Goal: Connect with others: Connect with others

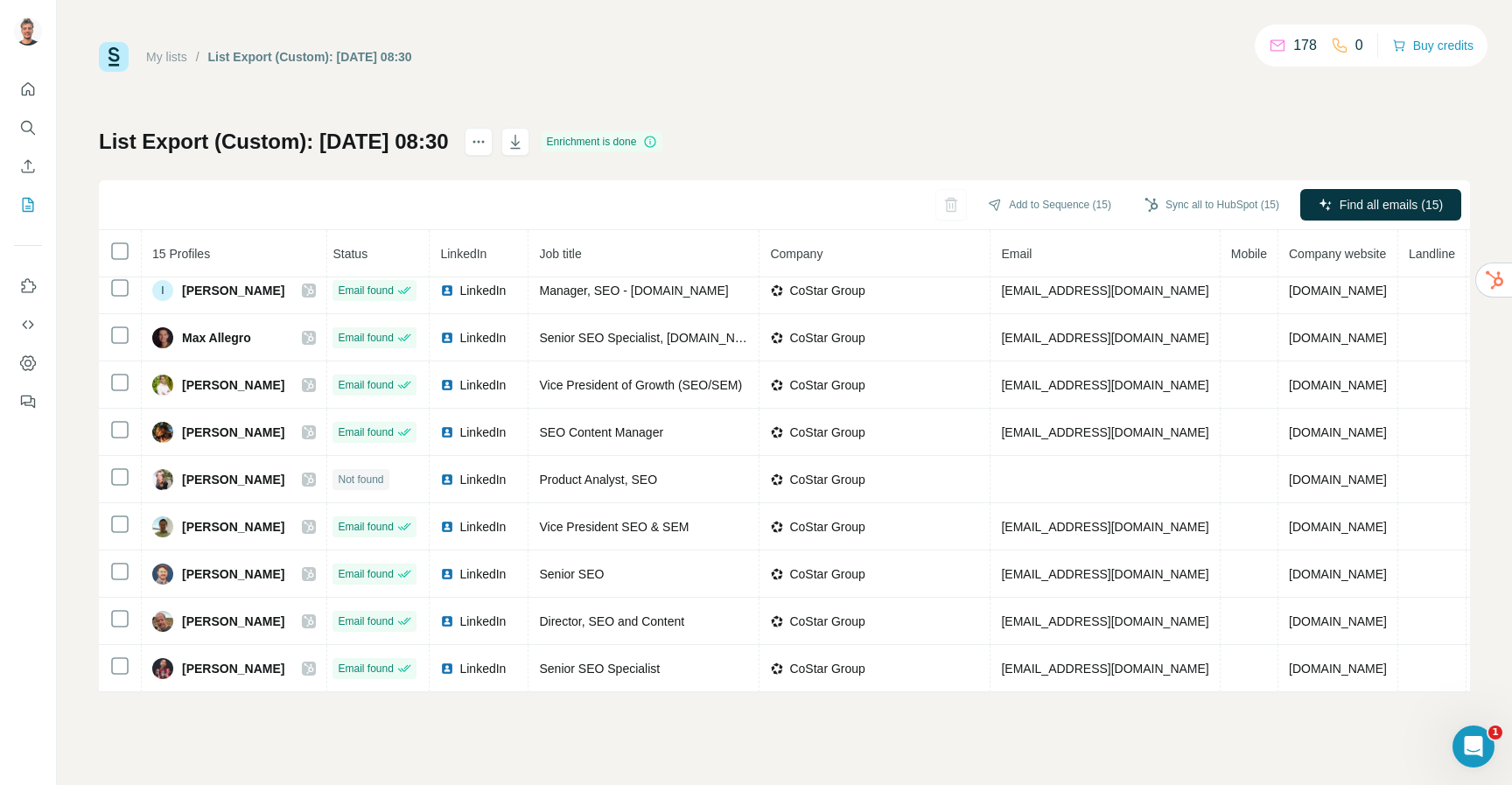
scroll to position [0, 5]
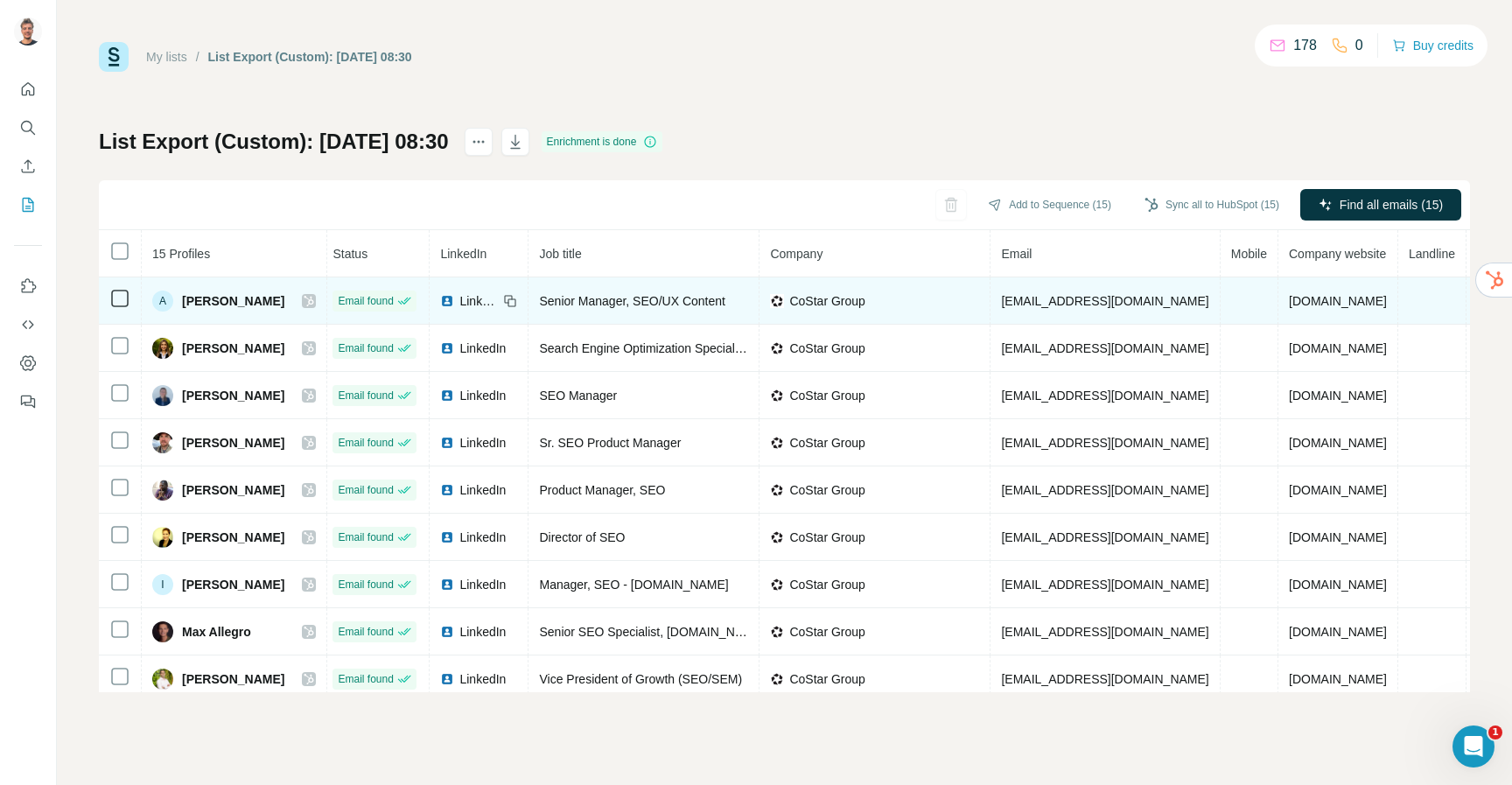
click at [460, 303] on span "LinkedIn" at bounding box center [479, 302] width 39 height 18
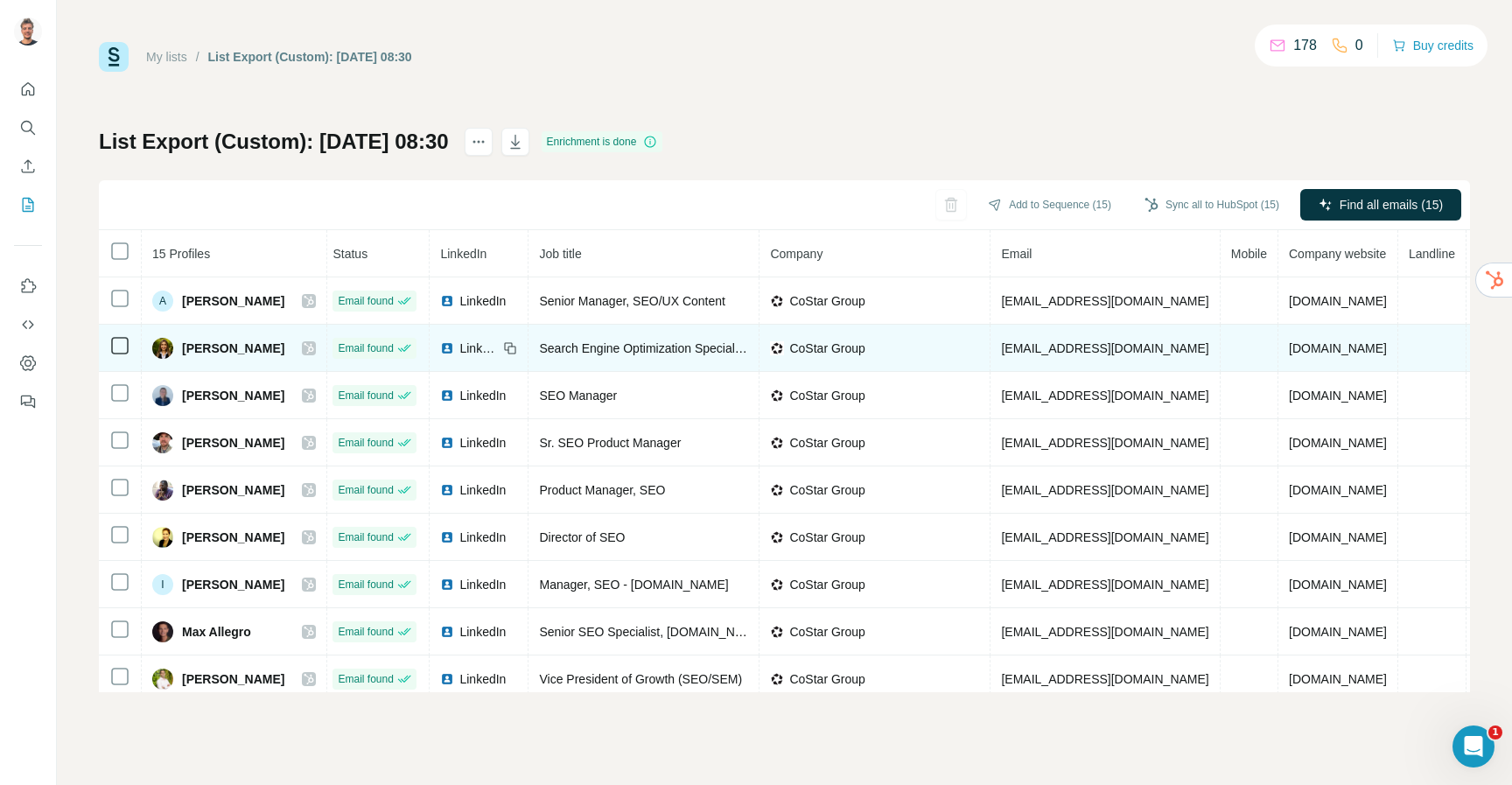
click at [460, 350] on span "LinkedIn" at bounding box center [479, 348] width 39 height 18
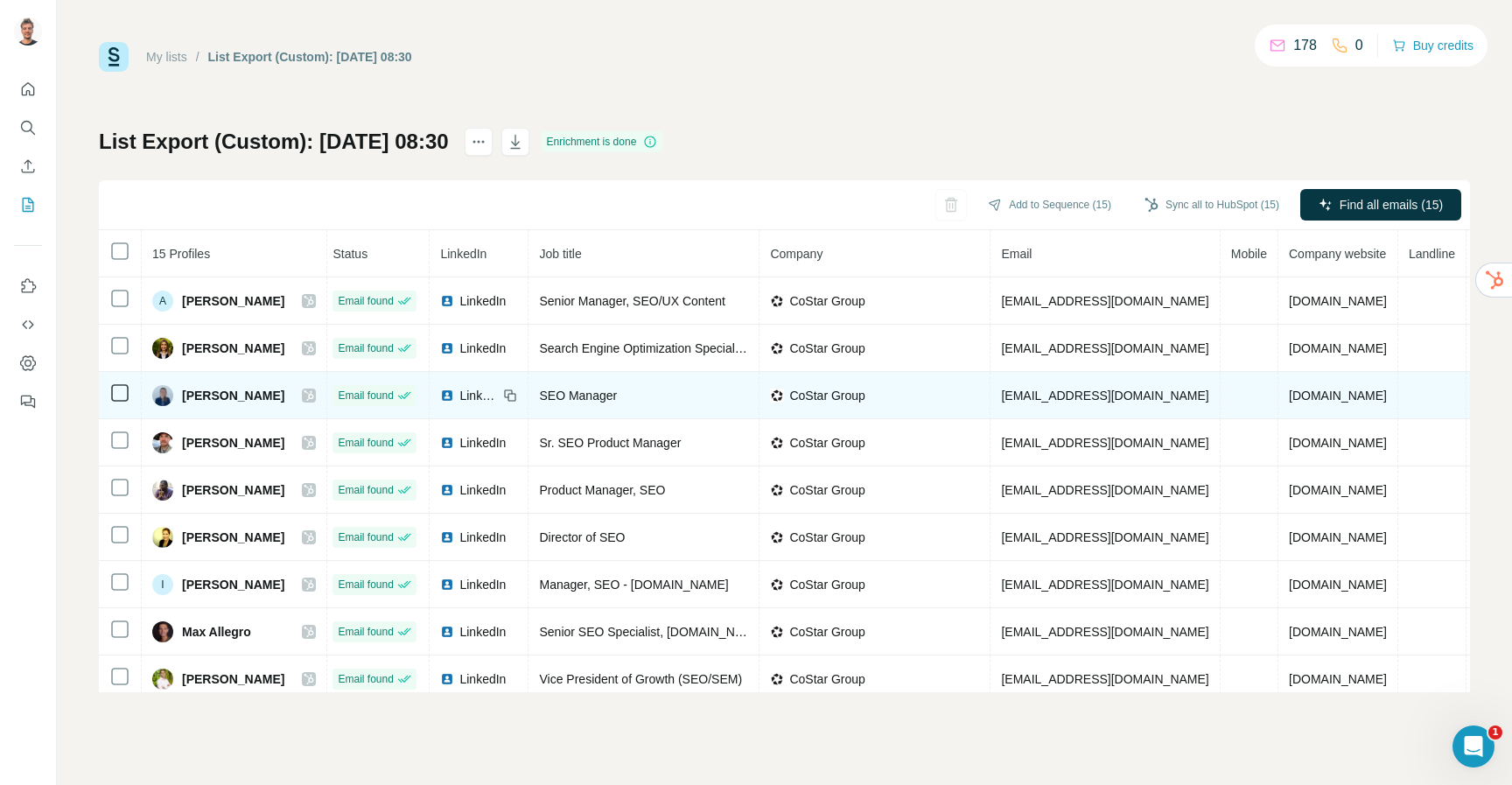
click at [460, 397] on span "LinkedIn" at bounding box center [479, 395] width 39 height 18
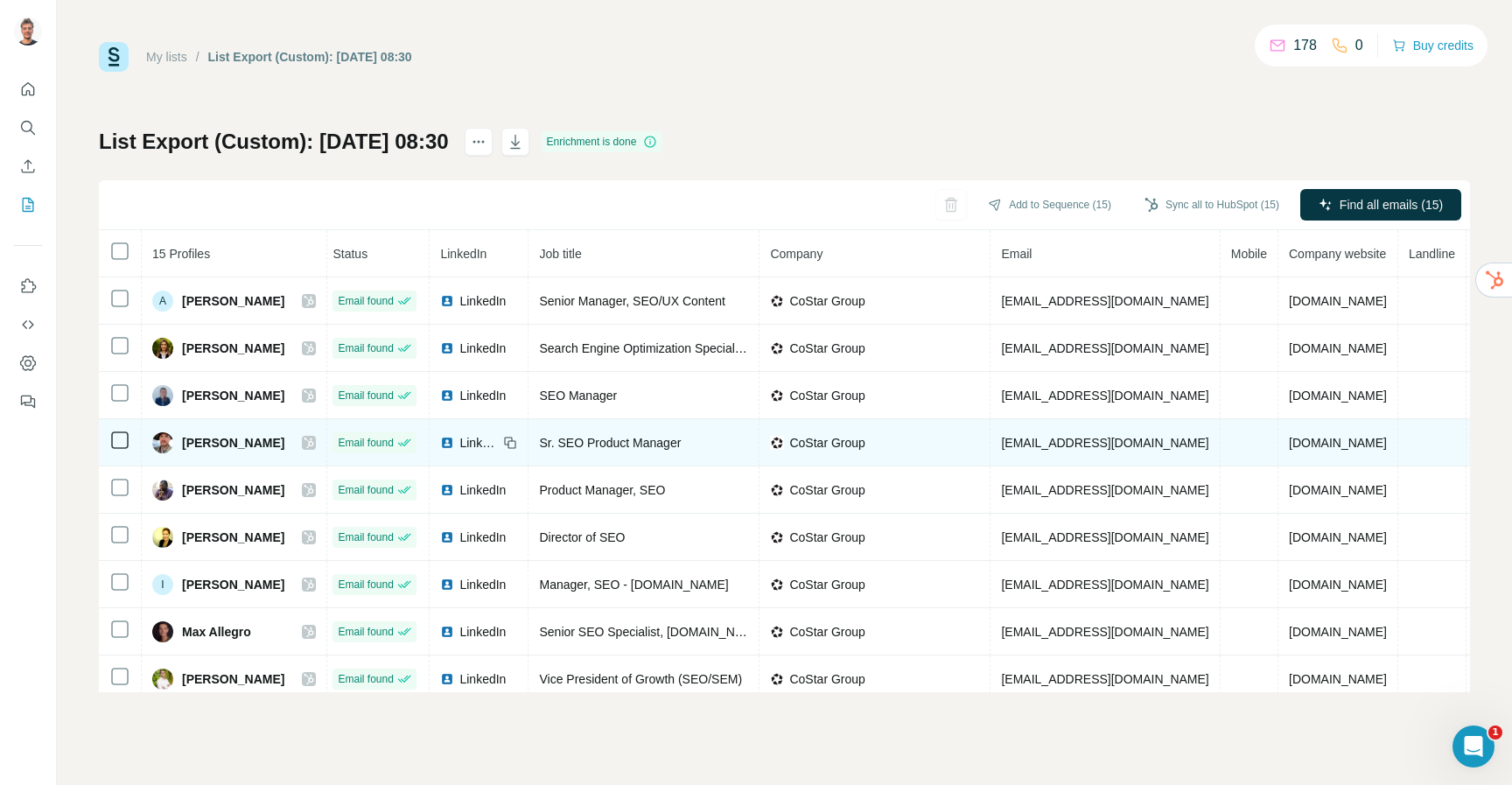
click at [464, 446] on span "LinkedIn" at bounding box center [479, 443] width 39 height 18
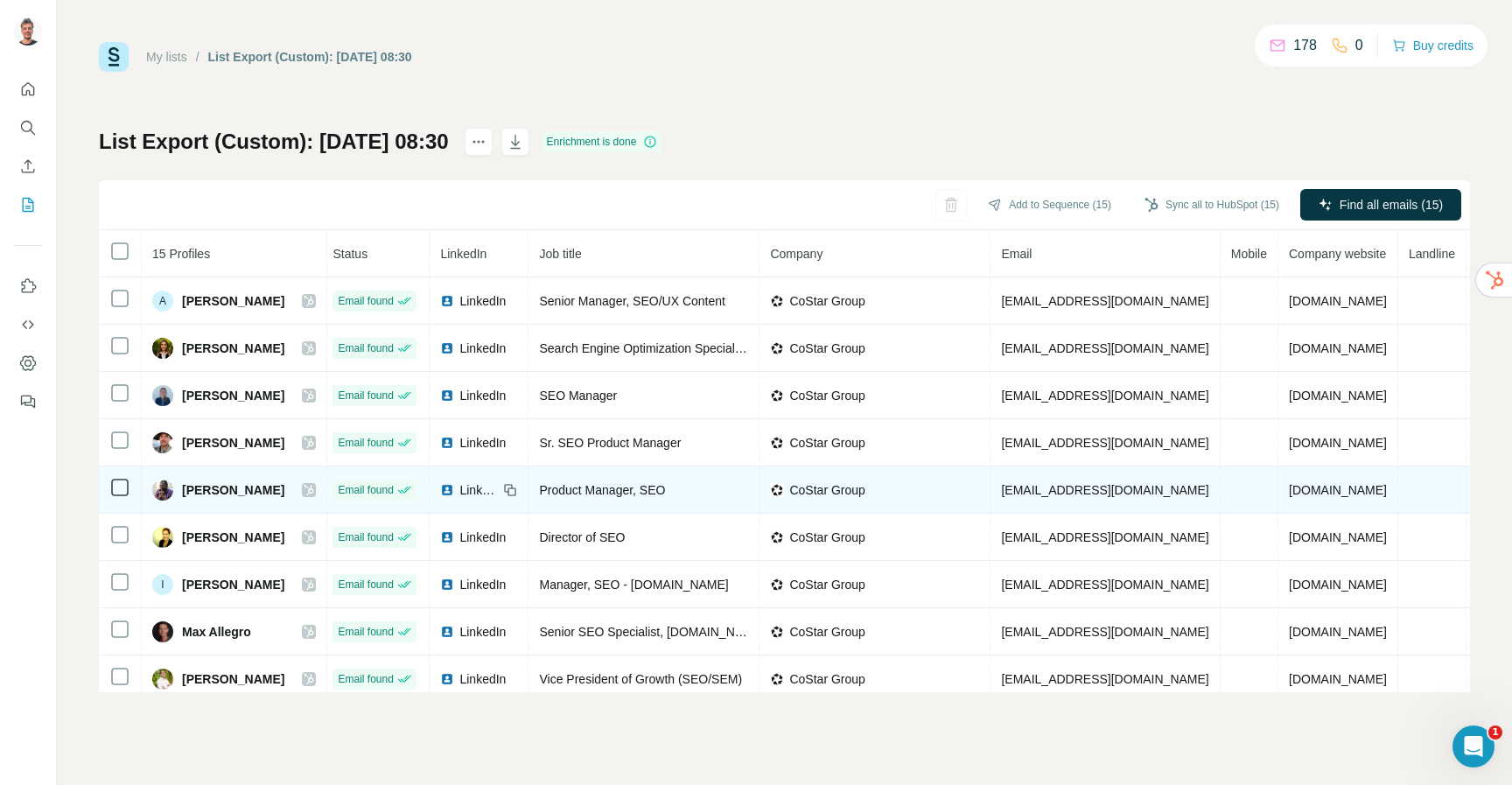
click at [456, 498] on td "LinkedIn" at bounding box center [480, 490] width 99 height 47
click at [463, 487] on span "LinkedIn" at bounding box center [479, 490] width 39 height 18
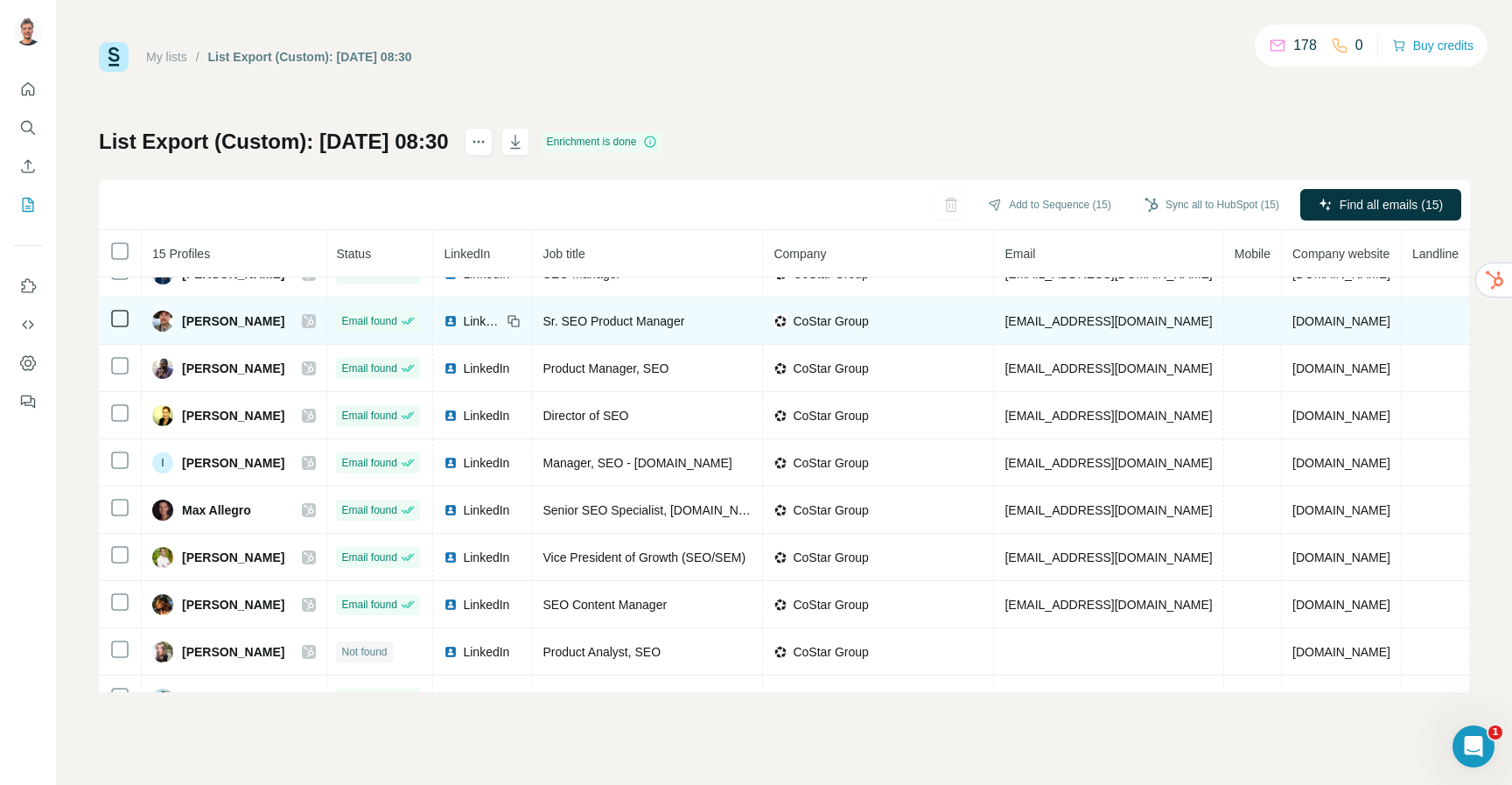
scroll to position [146, 2]
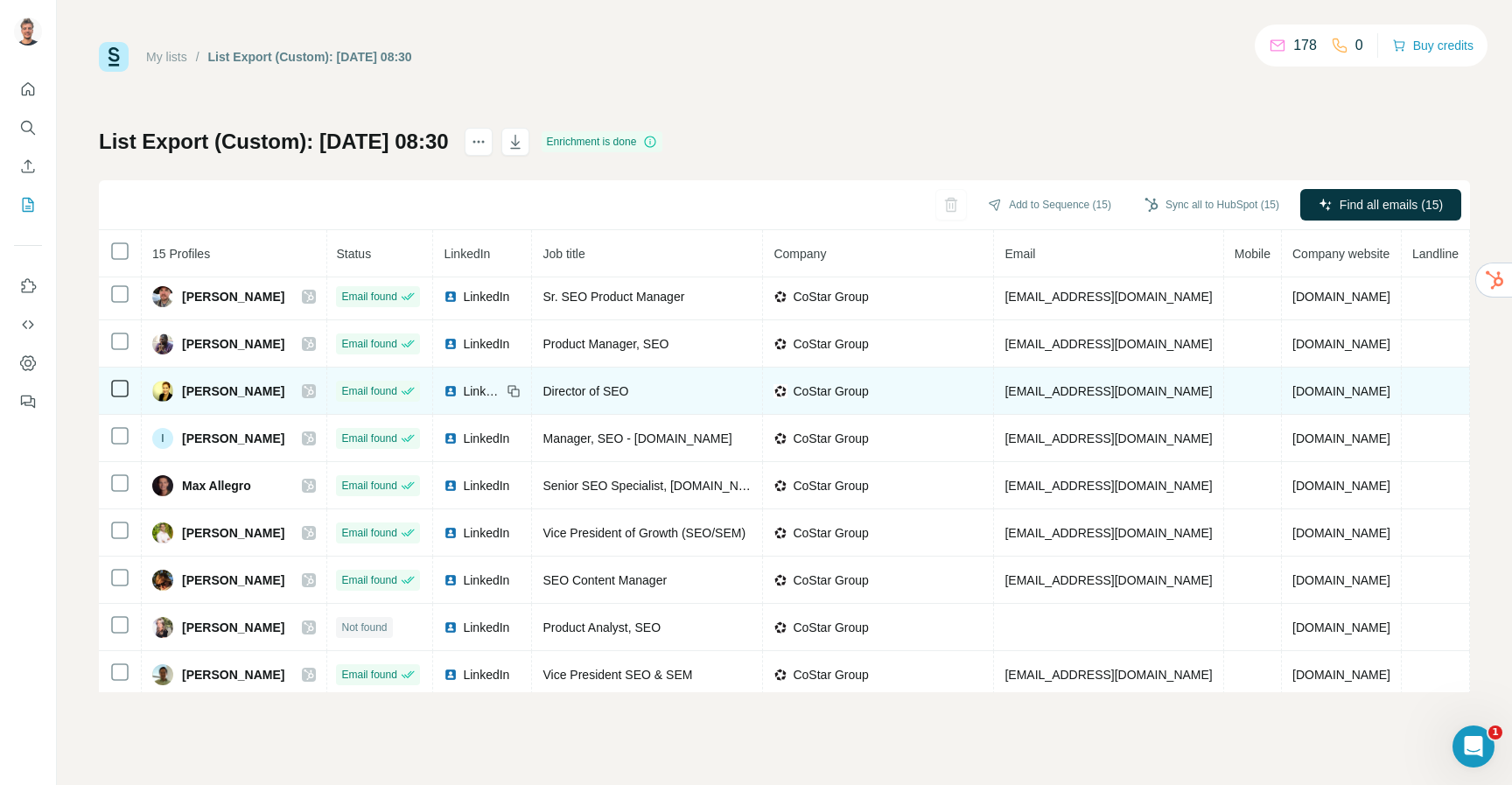
click at [463, 385] on span "LinkedIn" at bounding box center [482, 392] width 39 height 18
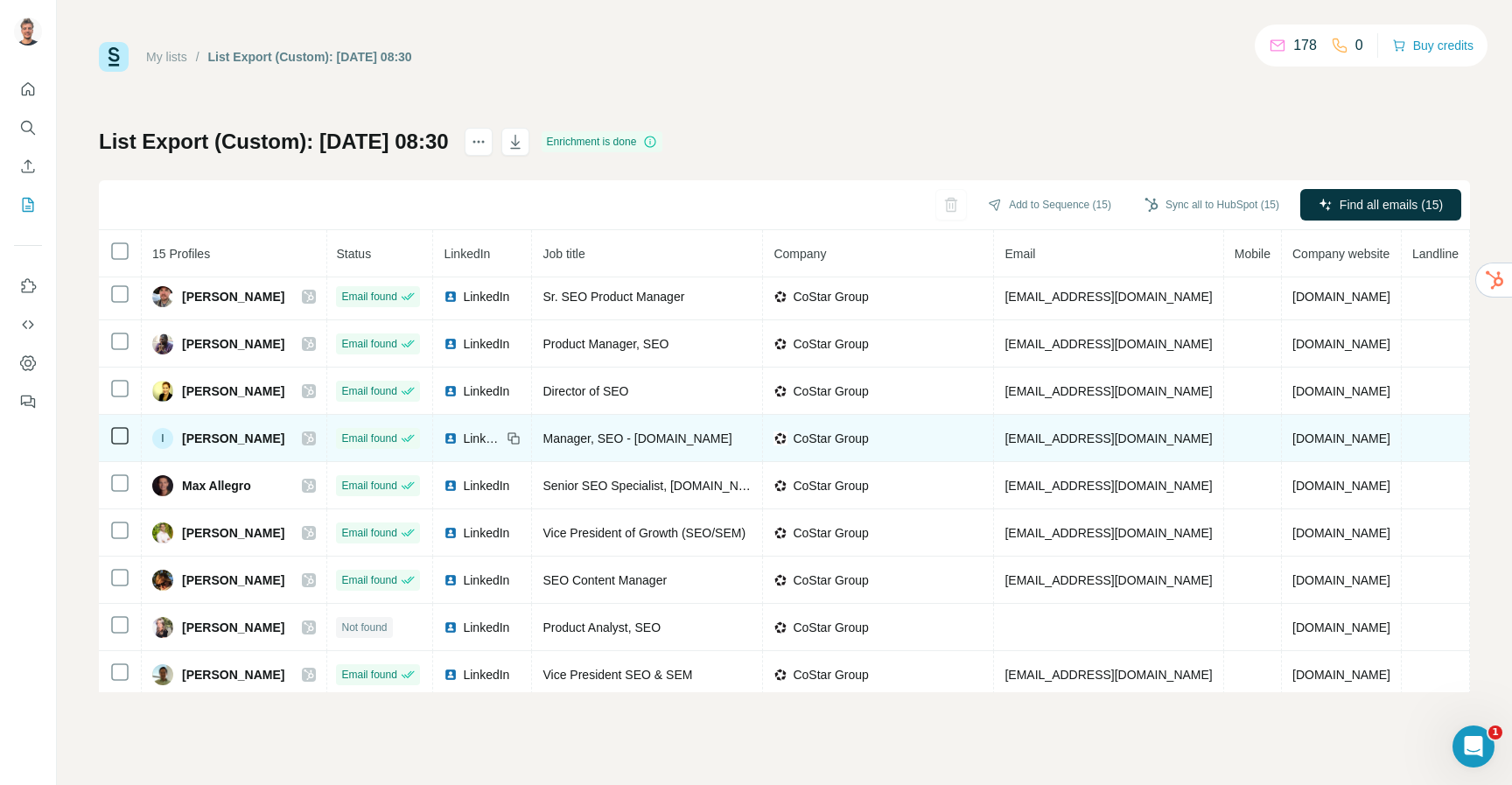
click at [471, 436] on span "LinkedIn" at bounding box center [482, 439] width 39 height 18
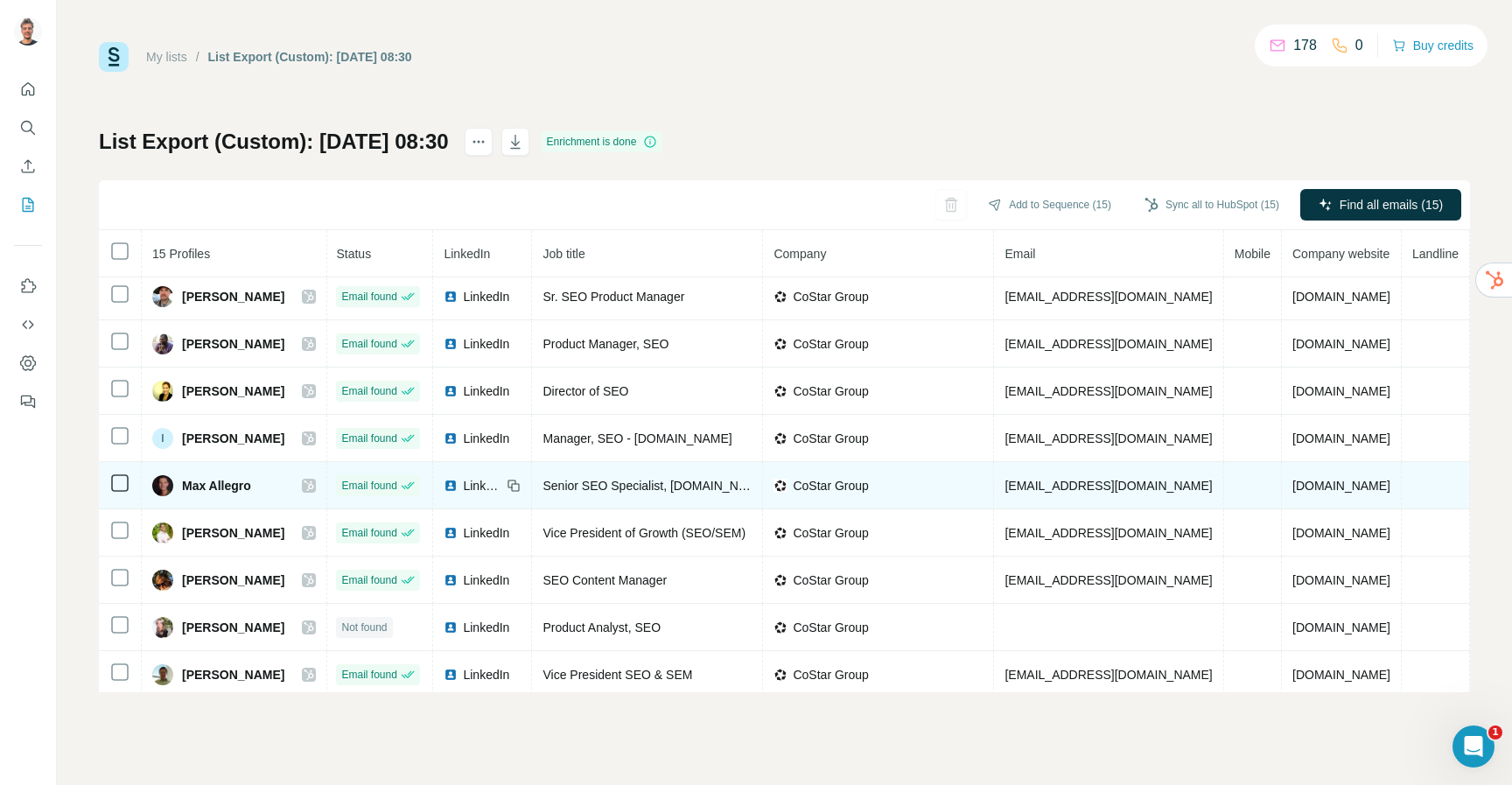
click at [470, 476] on td "LinkedIn" at bounding box center [483, 485] width 99 height 47
click at [463, 487] on span "LinkedIn" at bounding box center [482, 485] width 39 height 18
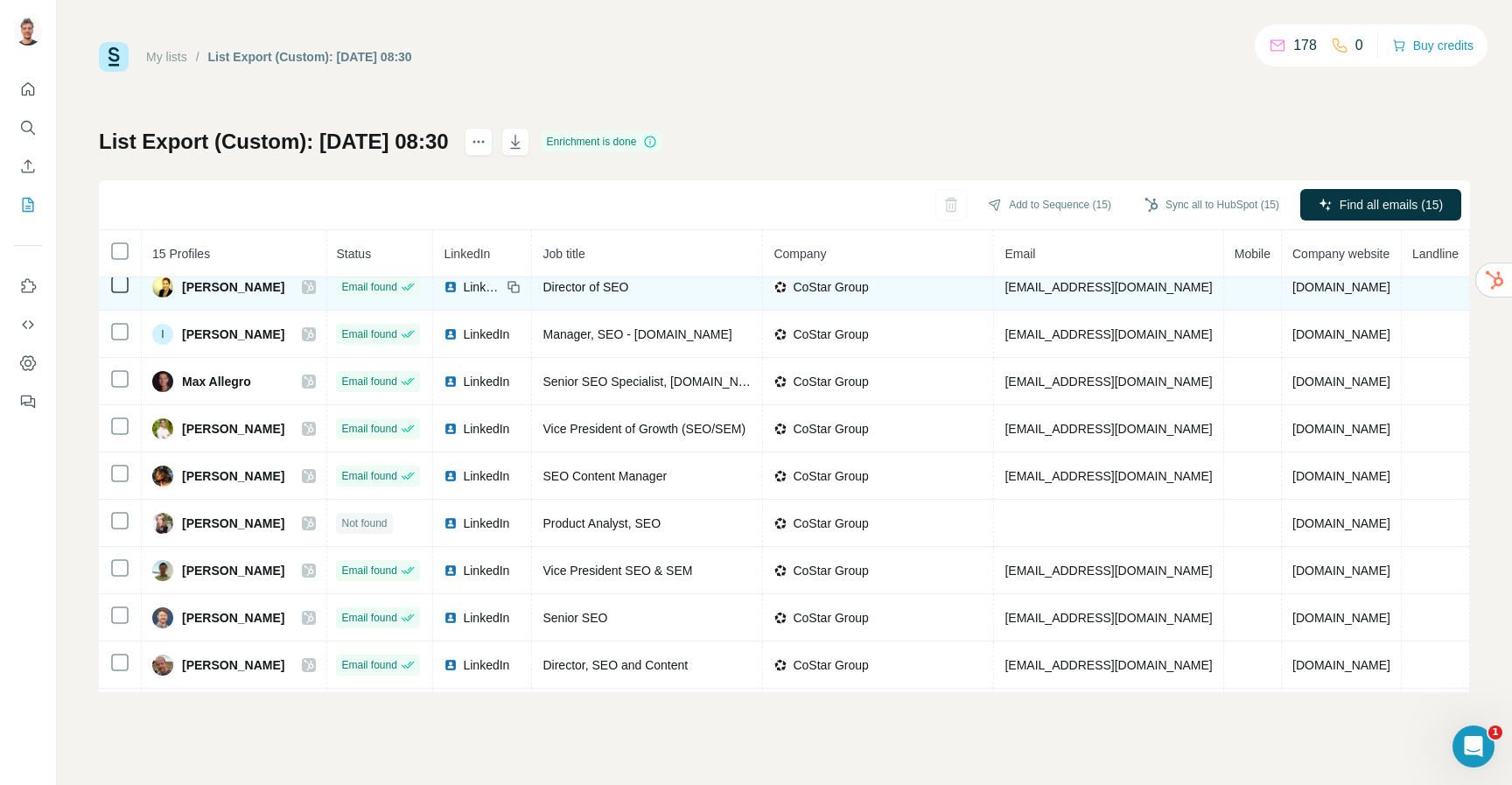
scroll to position [250, 1]
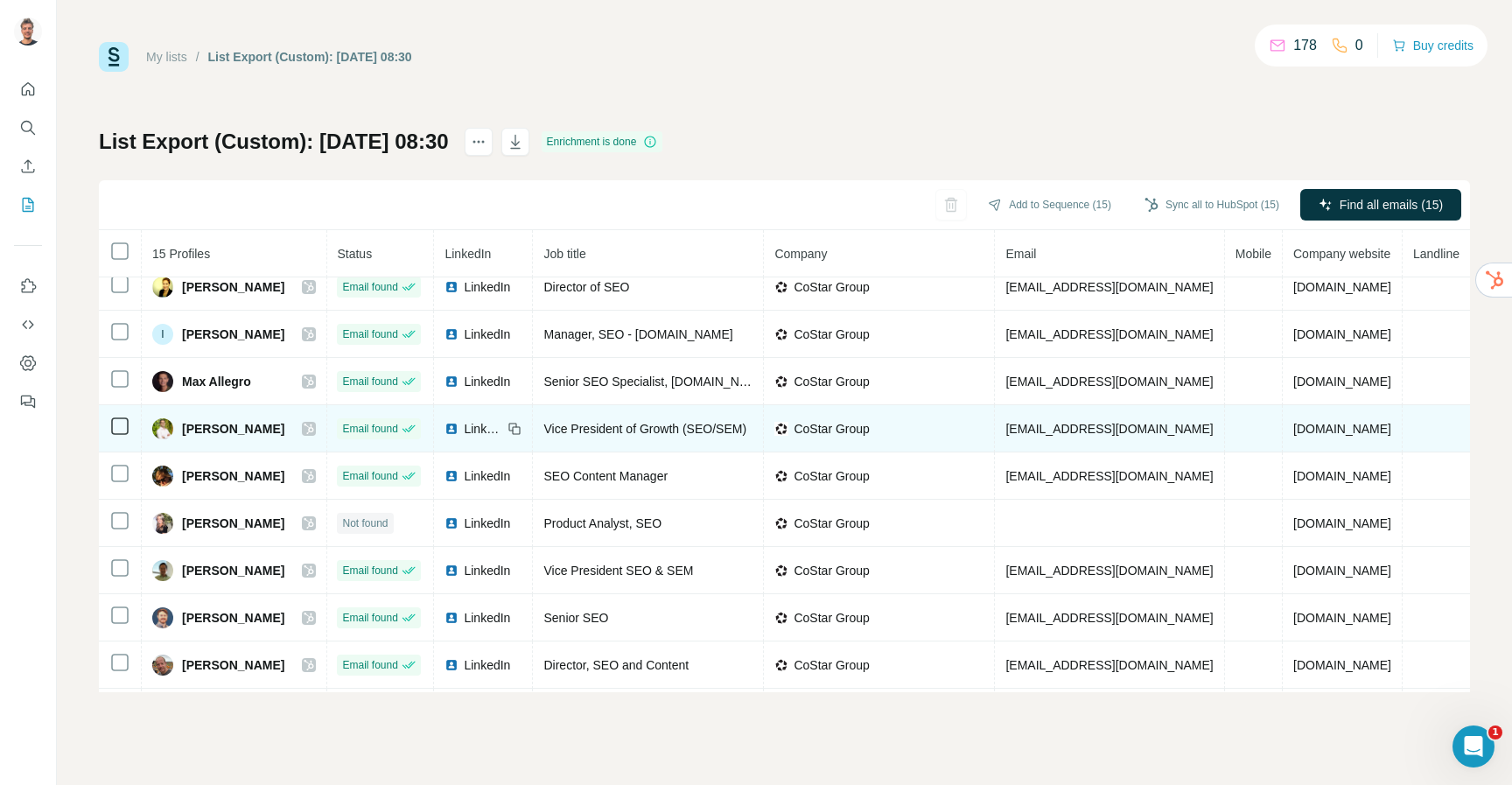
click at [464, 423] on span "LinkedIn" at bounding box center [483, 429] width 39 height 18
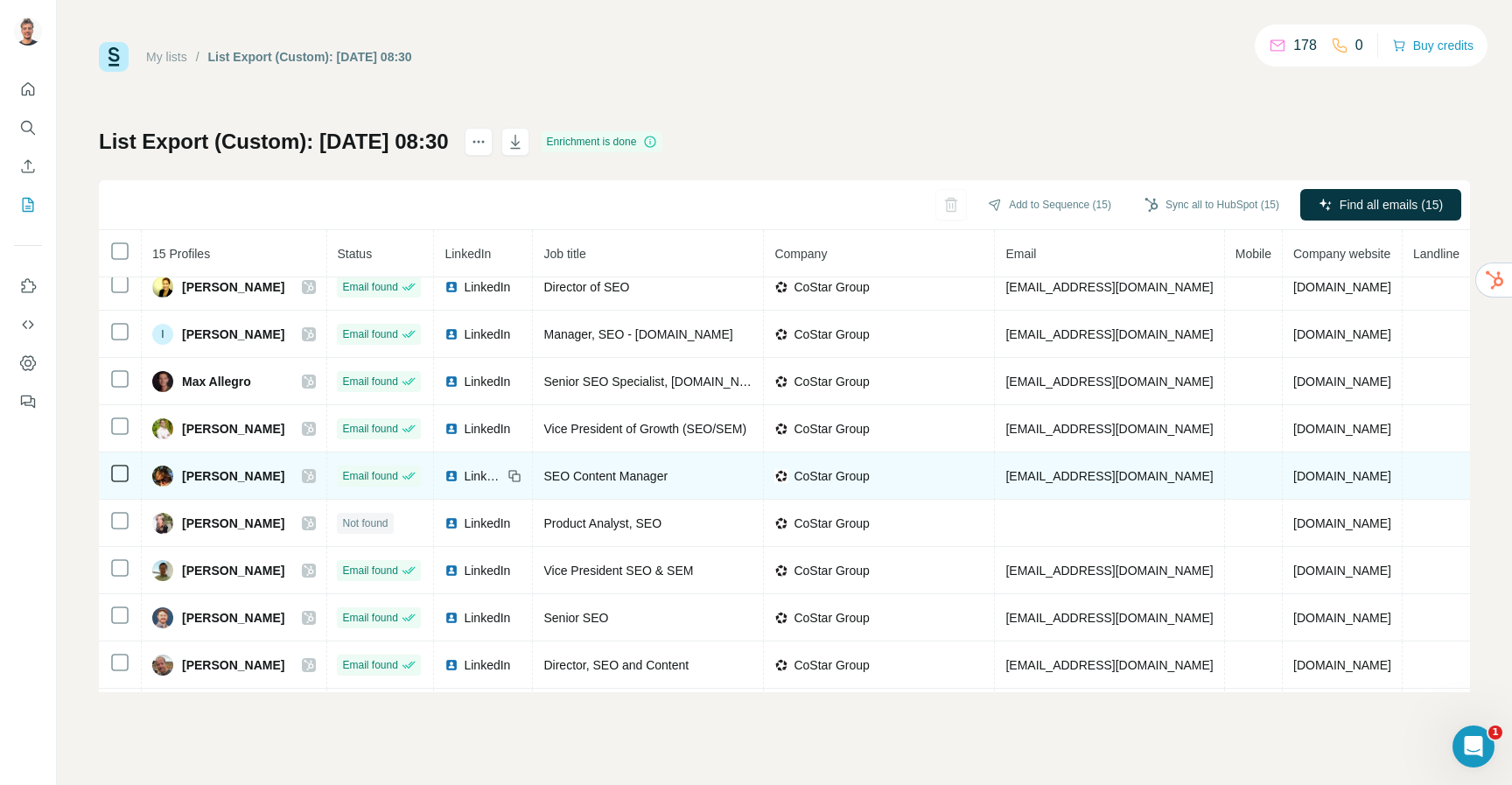
click at [464, 478] on span "LinkedIn" at bounding box center [483, 477] width 39 height 18
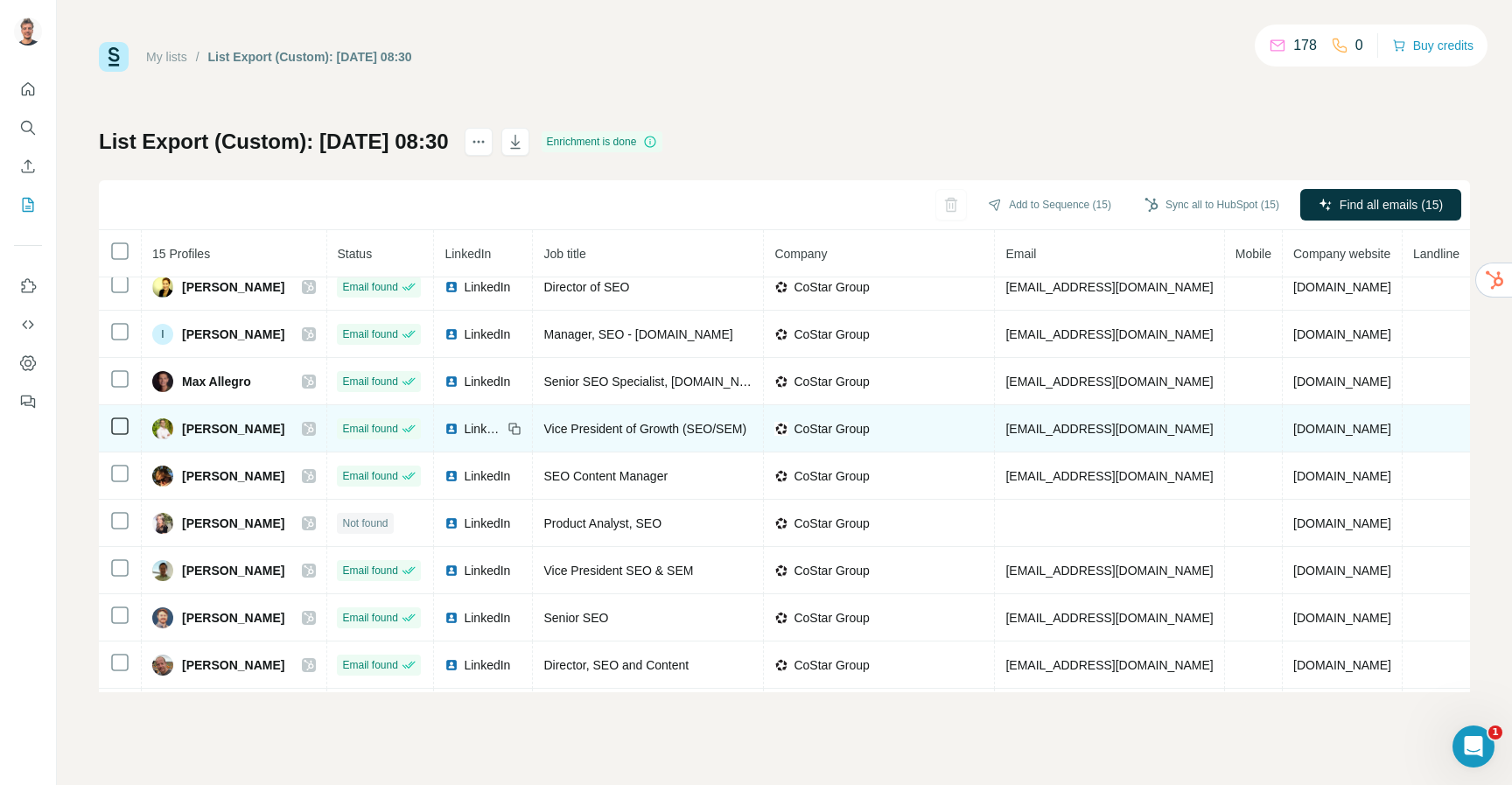
scroll to position [294, 1]
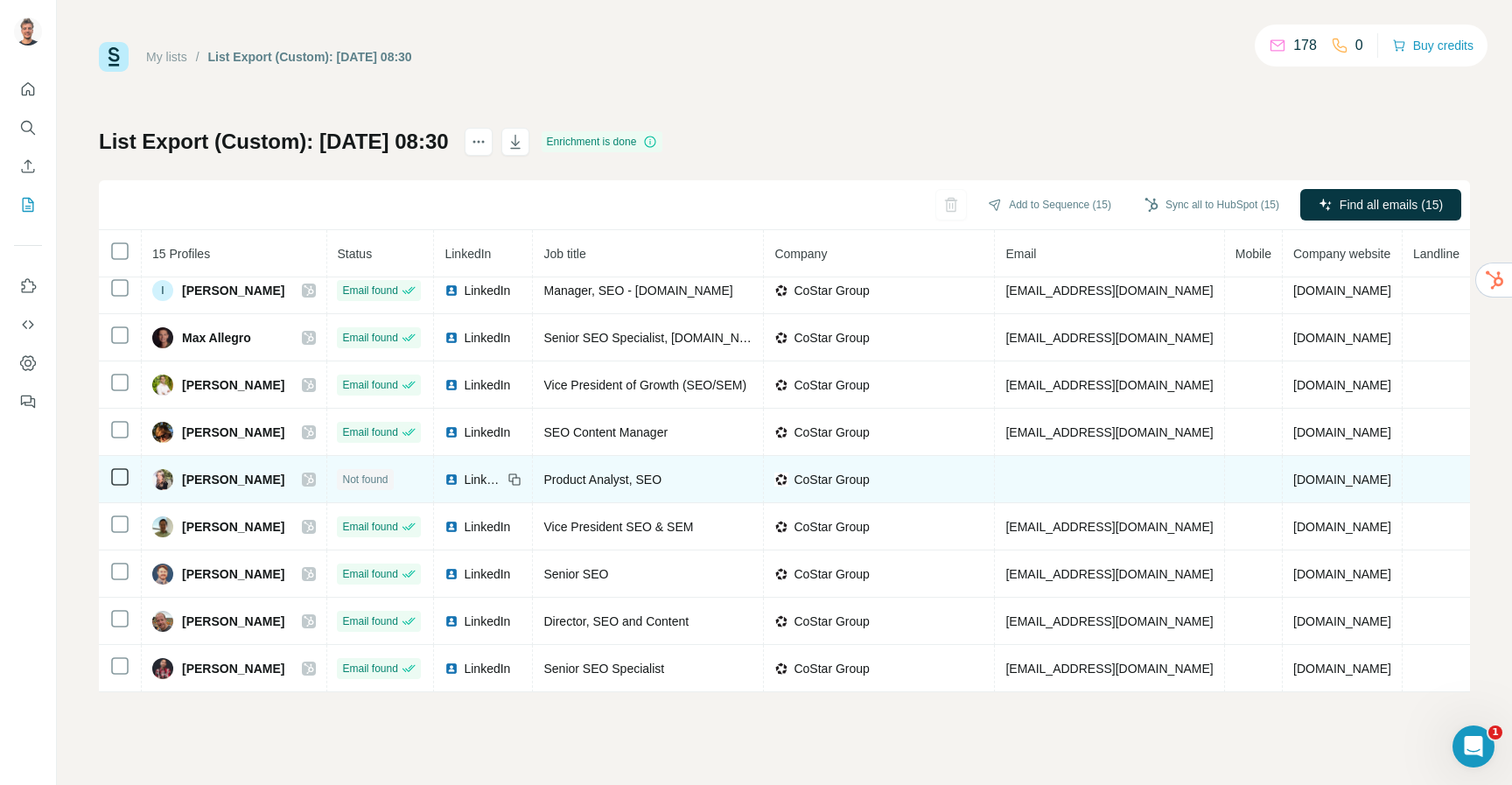
click at [465, 469] on td "LinkedIn" at bounding box center [484, 480] width 99 height 47
click at [461, 489] on td "LinkedIn" at bounding box center [484, 480] width 99 height 47
click at [464, 476] on span "LinkedIn" at bounding box center [483, 480] width 39 height 18
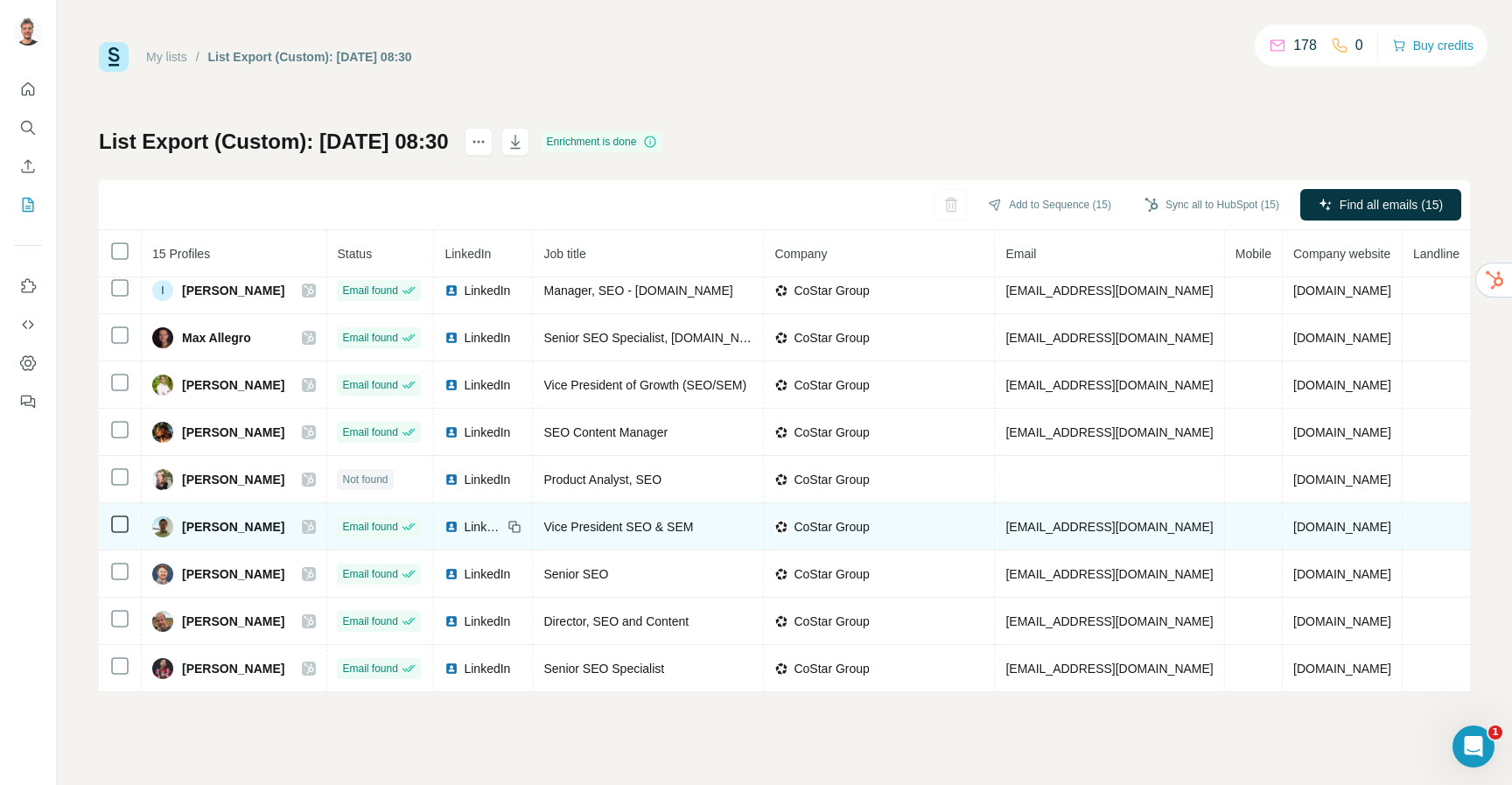
click at [464, 522] on span "LinkedIn" at bounding box center [483, 527] width 39 height 18
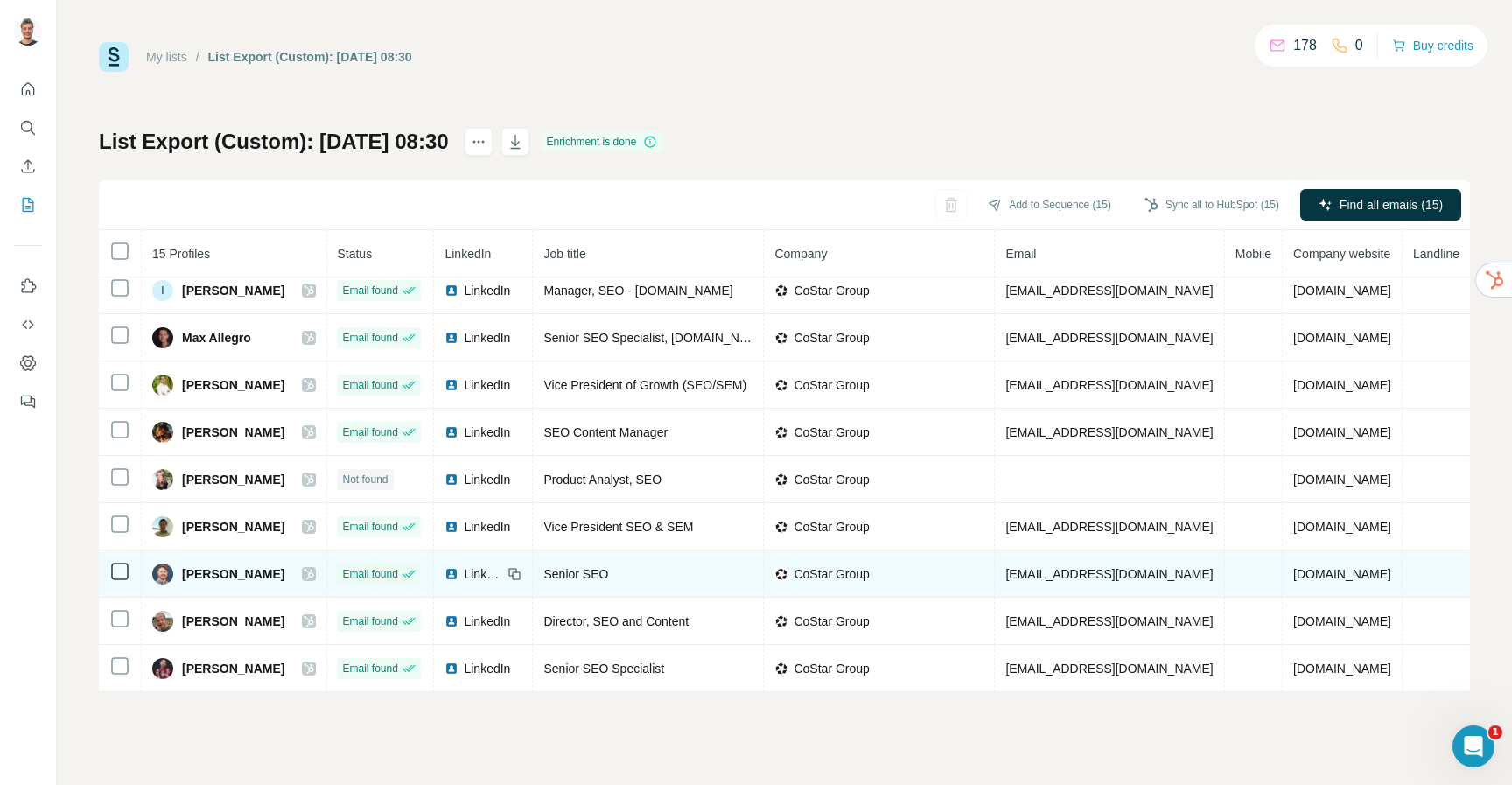
click at [464, 569] on span "LinkedIn" at bounding box center [483, 574] width 39 height 18
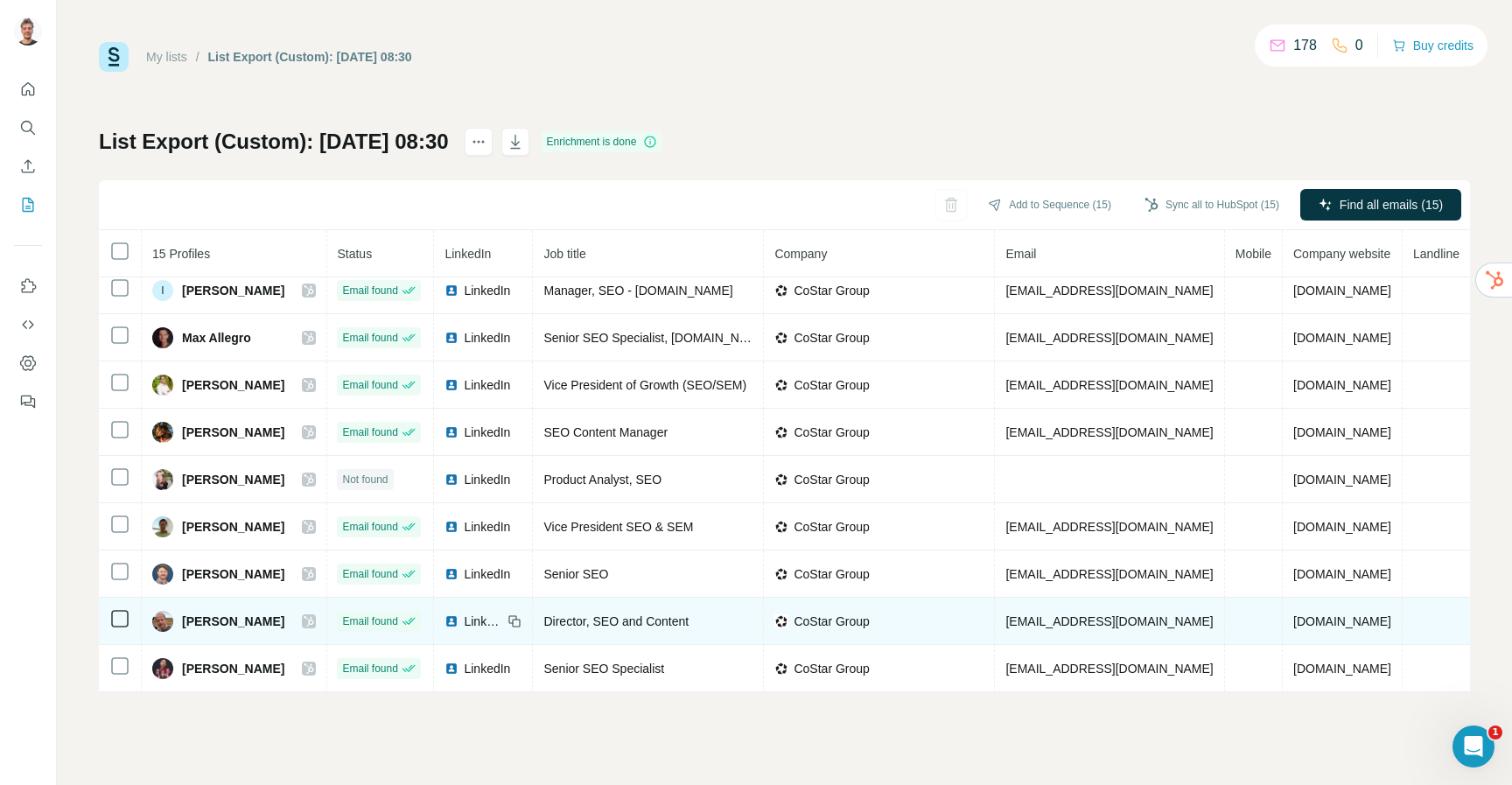
click at [473, 621] on span "LinkedIn" at bounding box center [483, 622] width 39 height 18
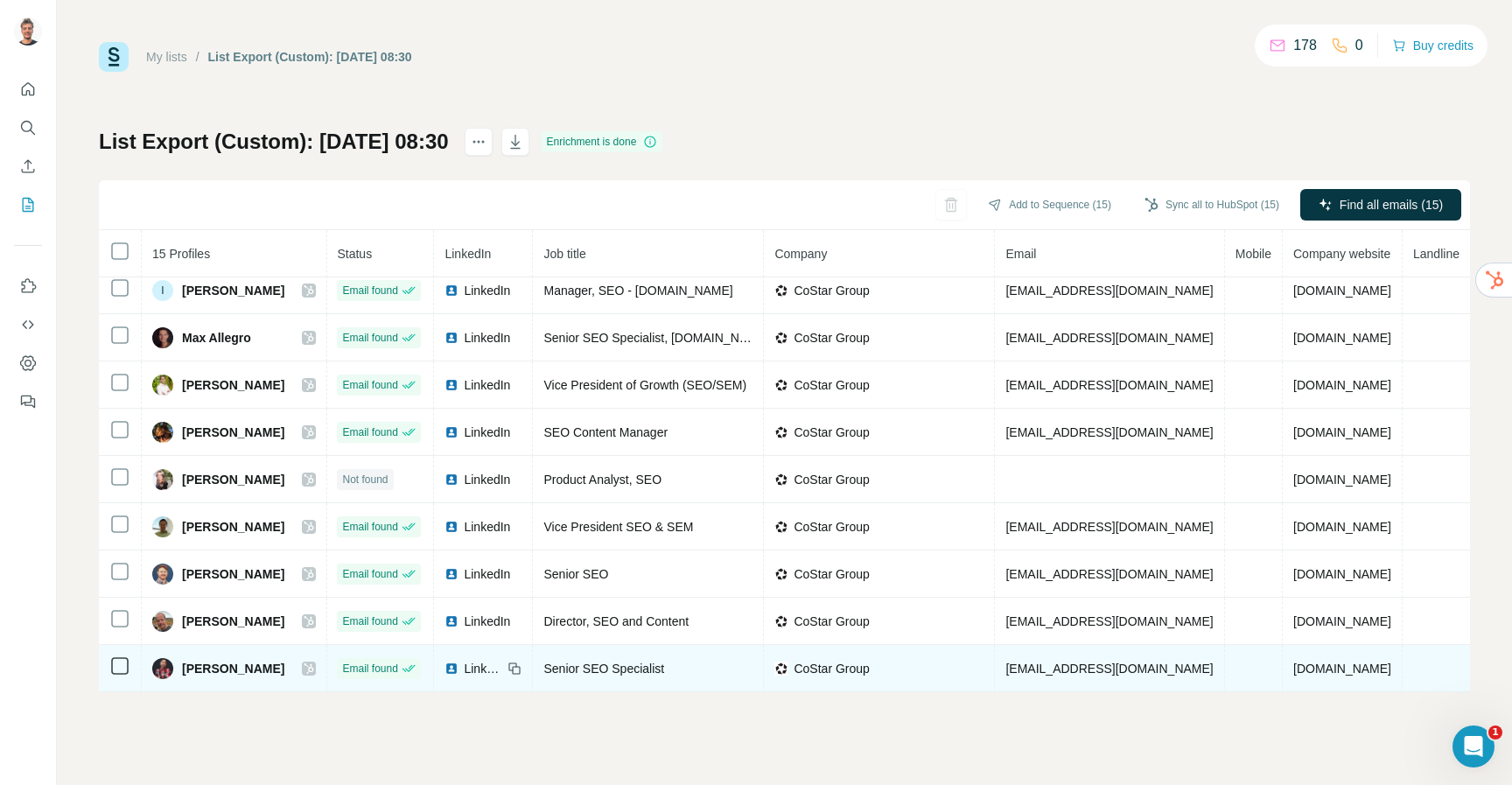
click at [464, 665] on span "LinkedIn" at bounding box center [483, 668] width 39 height 18
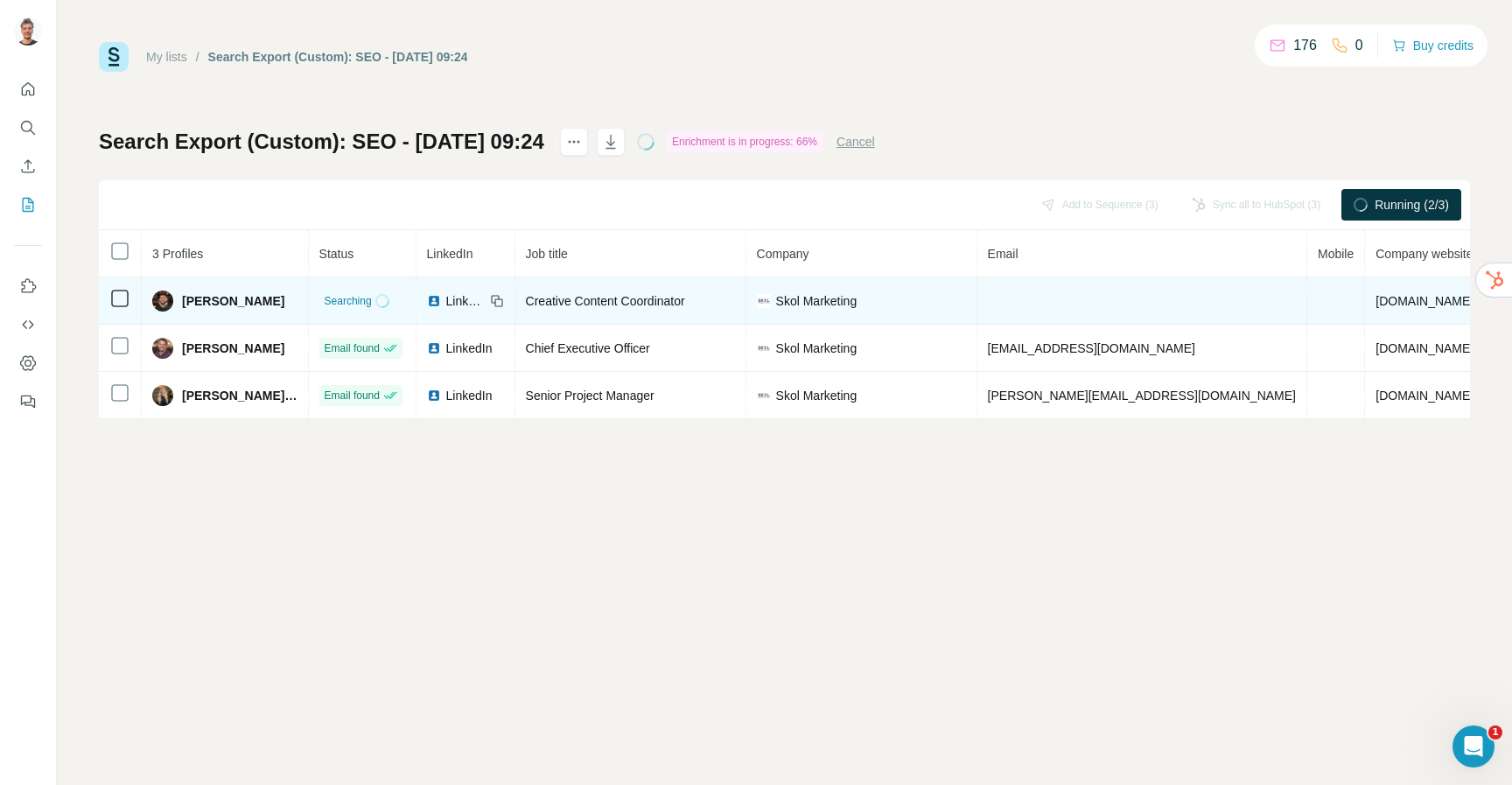
click at [455, 303] on span "LinkedIn" at bounding box center [465, 302] width 39 height 18
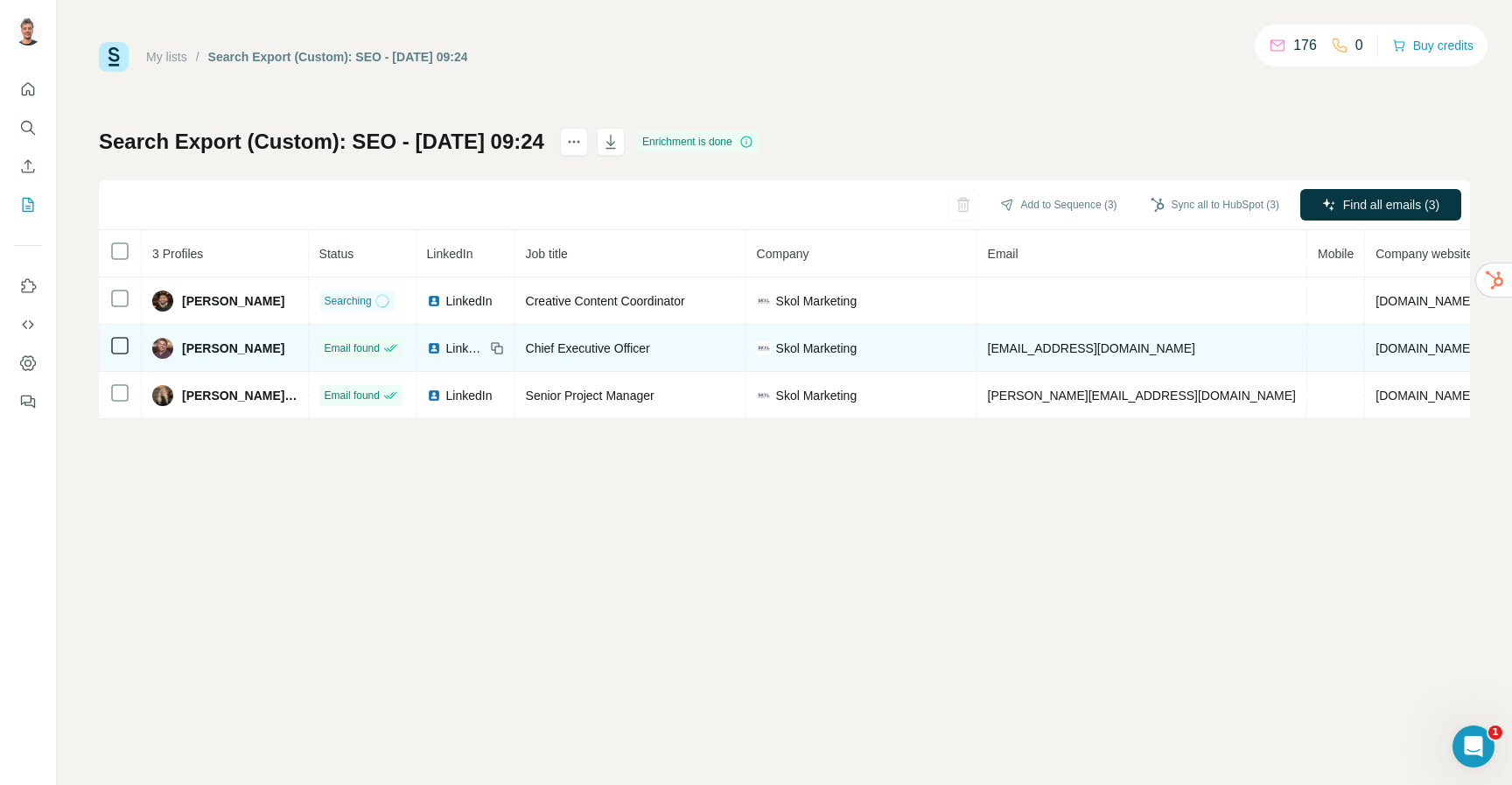
click at [453, 339] on span "LinkedIn" at bounding box center [465, 348] width 39 height 18
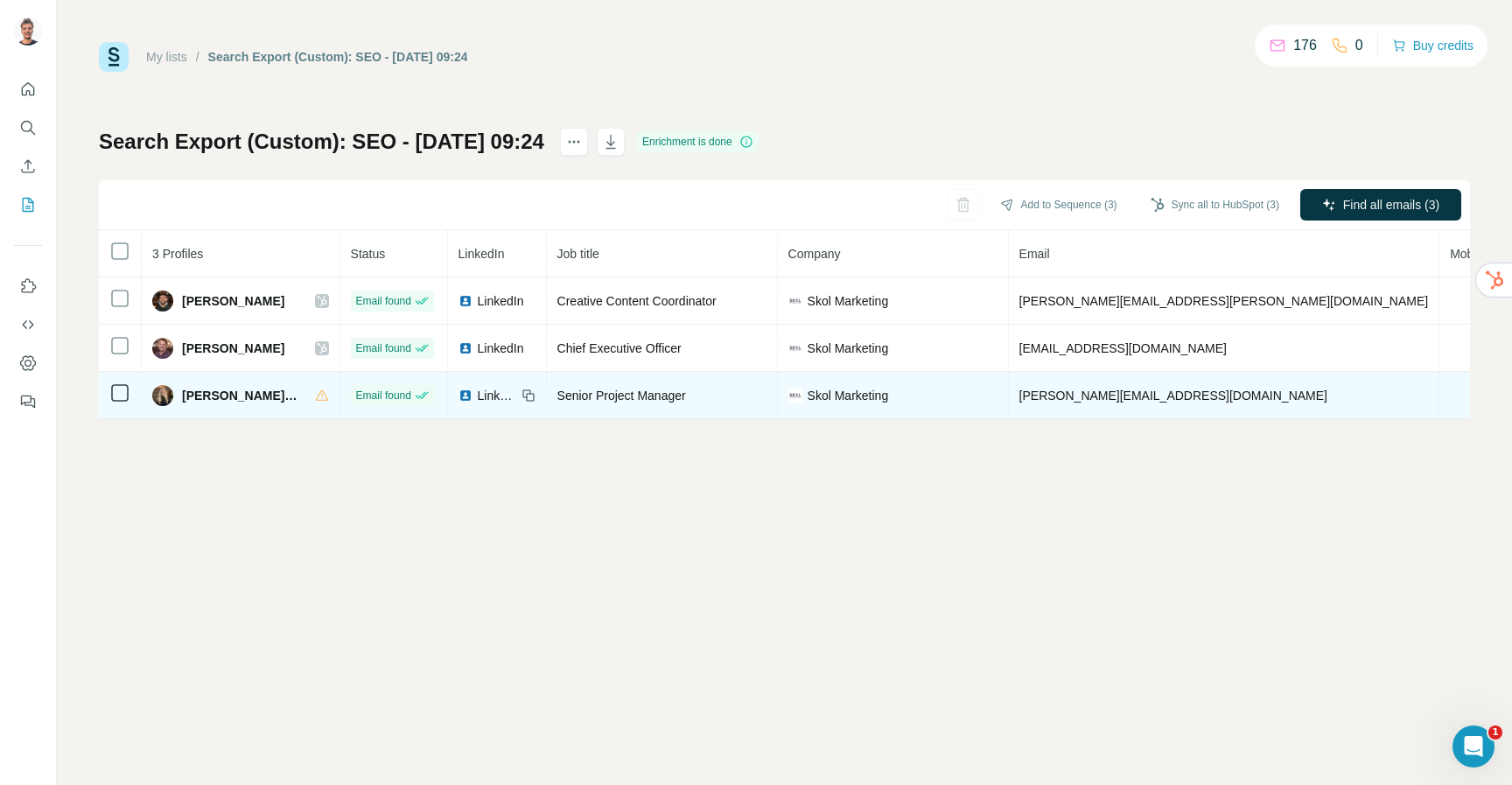
click at [490, 396] on span "LinkedIn" at bounding box center [496, 395] width 39 height 18
